Goal: Task Accomplishment & Management: Use online tool/utility

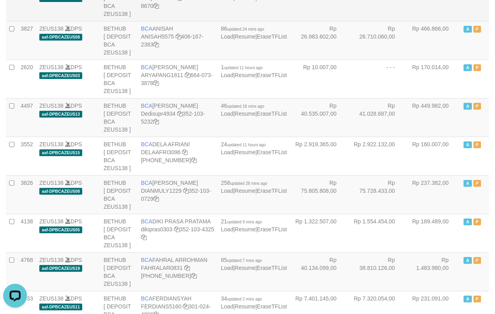
scroll to position [983, 0]
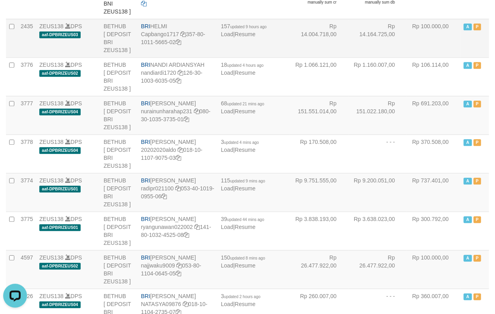
scroll to position [264, 0]
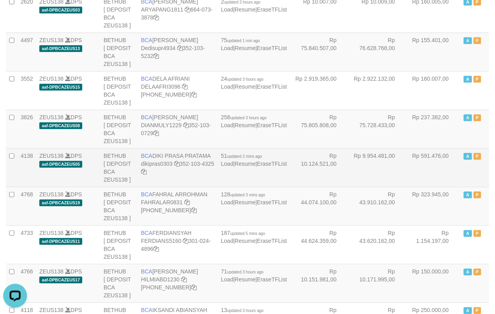
click at [154, 164] on td "BCA DIKI PRASA PRATAMA dikipras0303 352-103-4325" at bounding box center [178, 167] width 80 height 39
copy td "BCA DIKI PRASA PRATAMA"
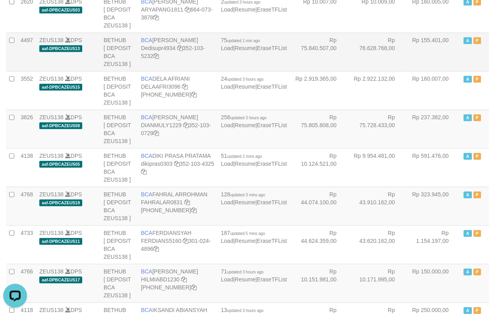
click at [192, 37] on td "BCA DEDI SUPRATMAN Dedisupr4934 352-103-5232" at bounding box center [178, 52] width 80 height 39
copy td "BCA DEDI SUPRATMAN"
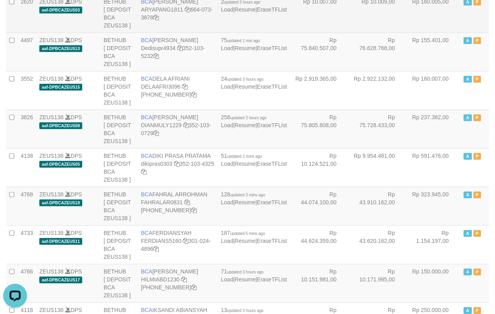
scroll to position [1229, 0]
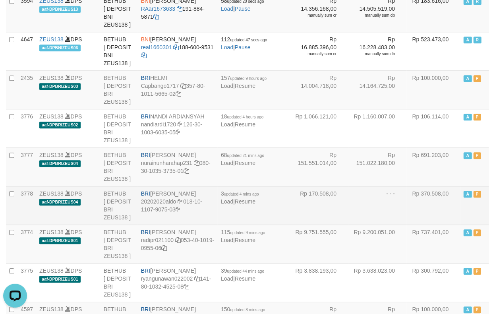
click at [201, 186] on td "BRI REVALDO SAGITA 20202020aldo 018-10-1107-9075-03" at bounding box center [178, 205] width 80 height 39
click at [200, 186] on td "BRI REVALDO SAGITA 20202020aldo 018-10-1107-9075-03" at bounding box center [178, 205] width 80 height 39
copy td "BRI REVALDO SAGITA"
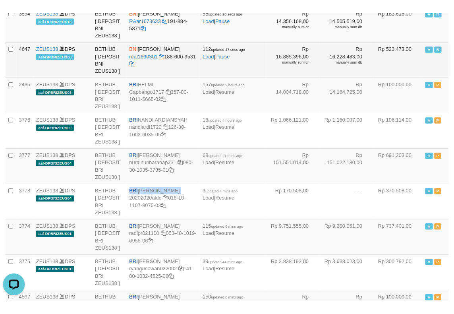
scroll to position [1492, 0]
